Goal: Use online tool/utility: Utilize a website feature to perform a specific function

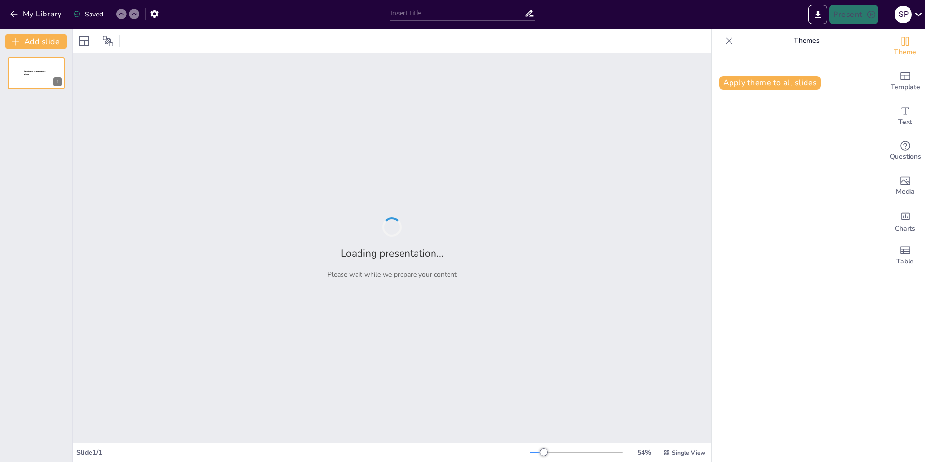
type input "Priorizar para Transformar: Estrategias Efectivas en la Gestión de Macroprocesos"
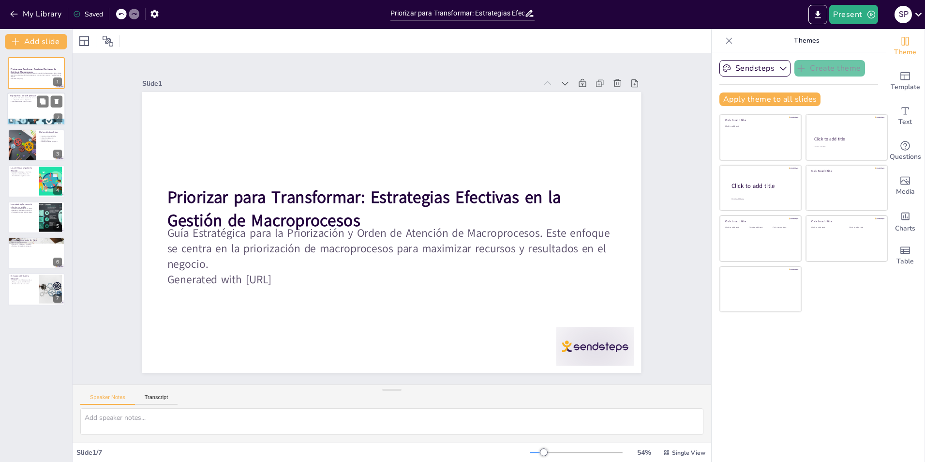
click at [22, 105] on div at bounding box center [36, 109] width 58 height 33
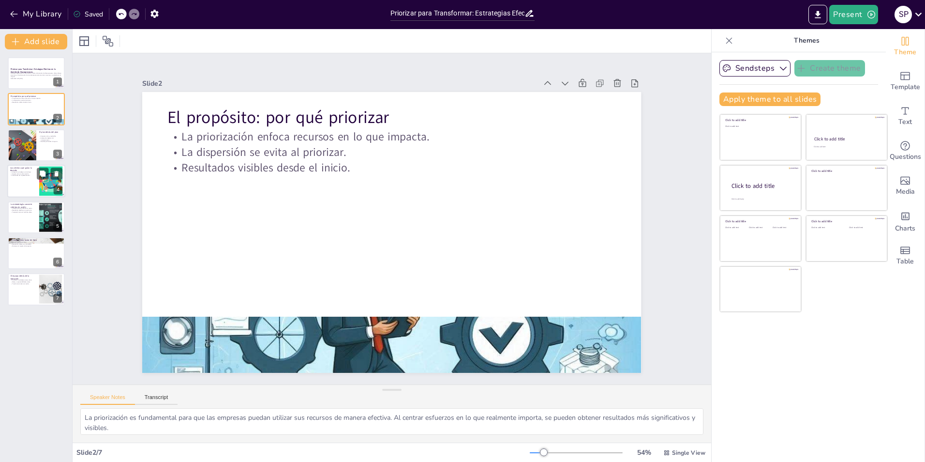
click at [25, 167] on p "Los criterios que guían la decisión" at bounding box center [23, 168] width 26 height 5
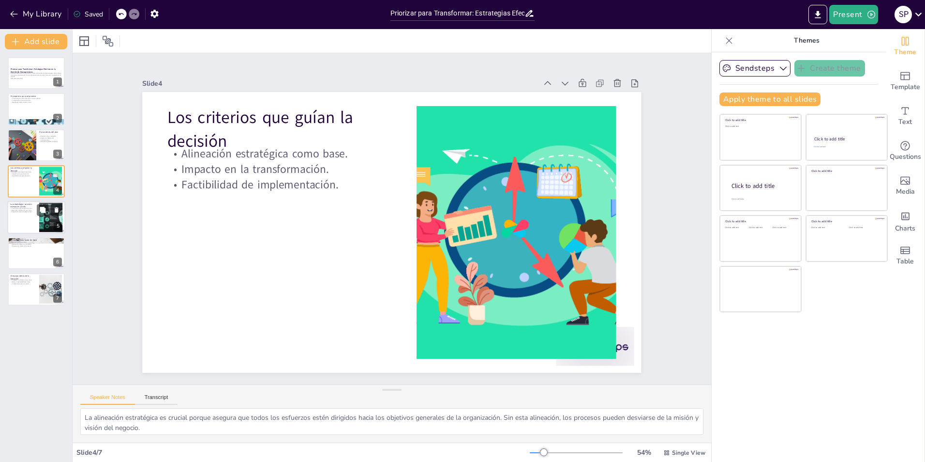
click at [25, 215] on div "Clasificación de procesos en matriz. Resultados rápidos con quick wins. Prepara…" at bounding box center [23, 211] width 26 height 8
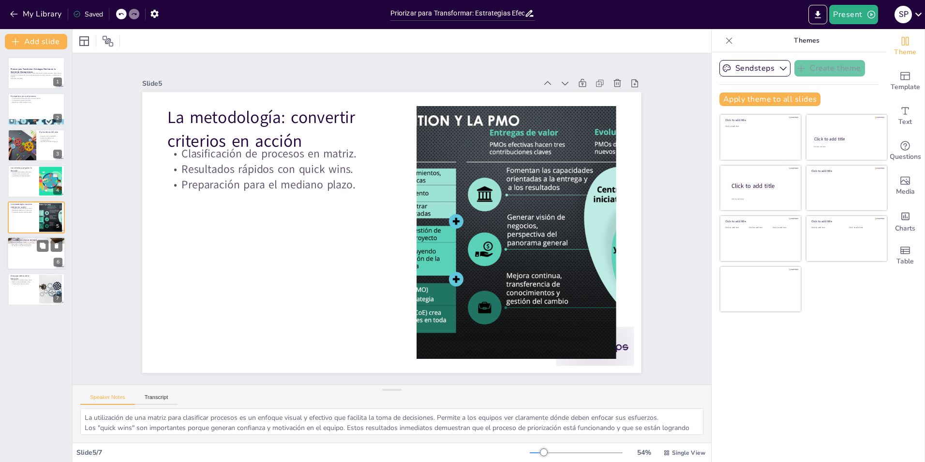
click at [32, 248] on div at bounding box center [36, 253] width 58 height 33
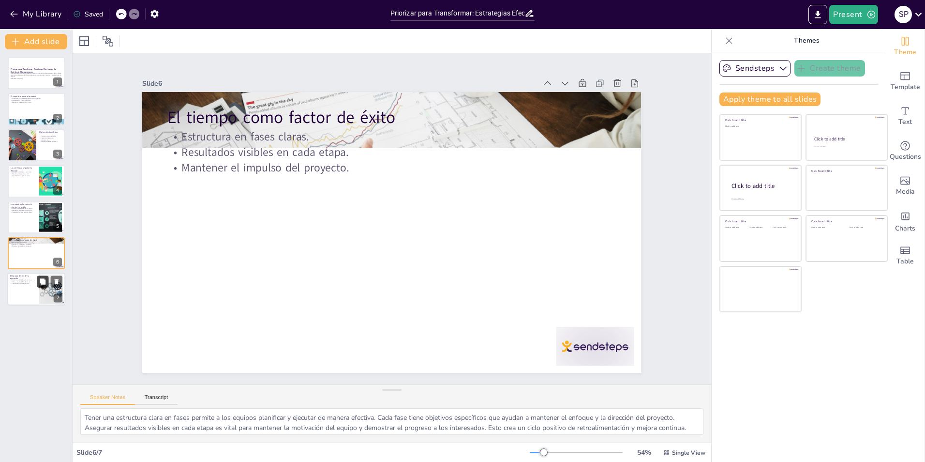
click at [42, 277] on button at bounding box center [43, 282] width 12 height 12
type textarea "La colaboración entre diferentes actores es esencial para el éxito de la priori…"
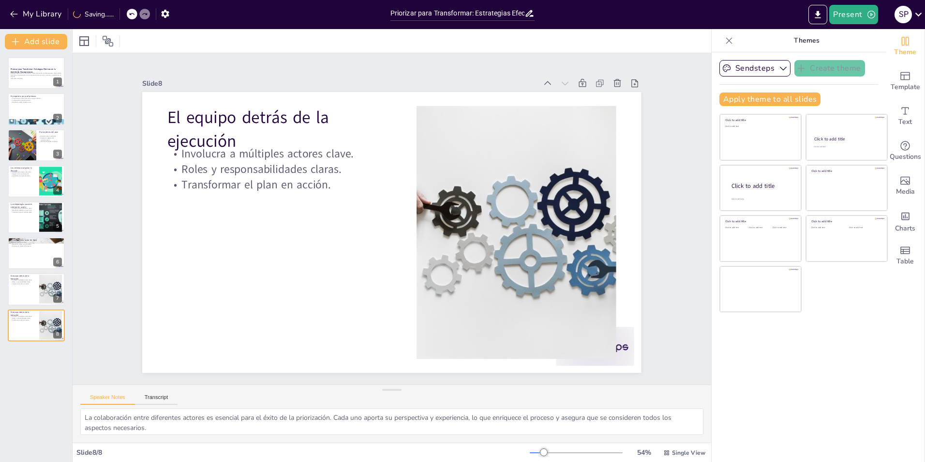
click at [24, 375] on div "Priorizar para Transformar: Estrategias Efectivas en la Gestión de Macroproceso…" at bounding box center [36, 255] width 72 height 412
